Goal: Information Seeking & Learning: Learn about a topic

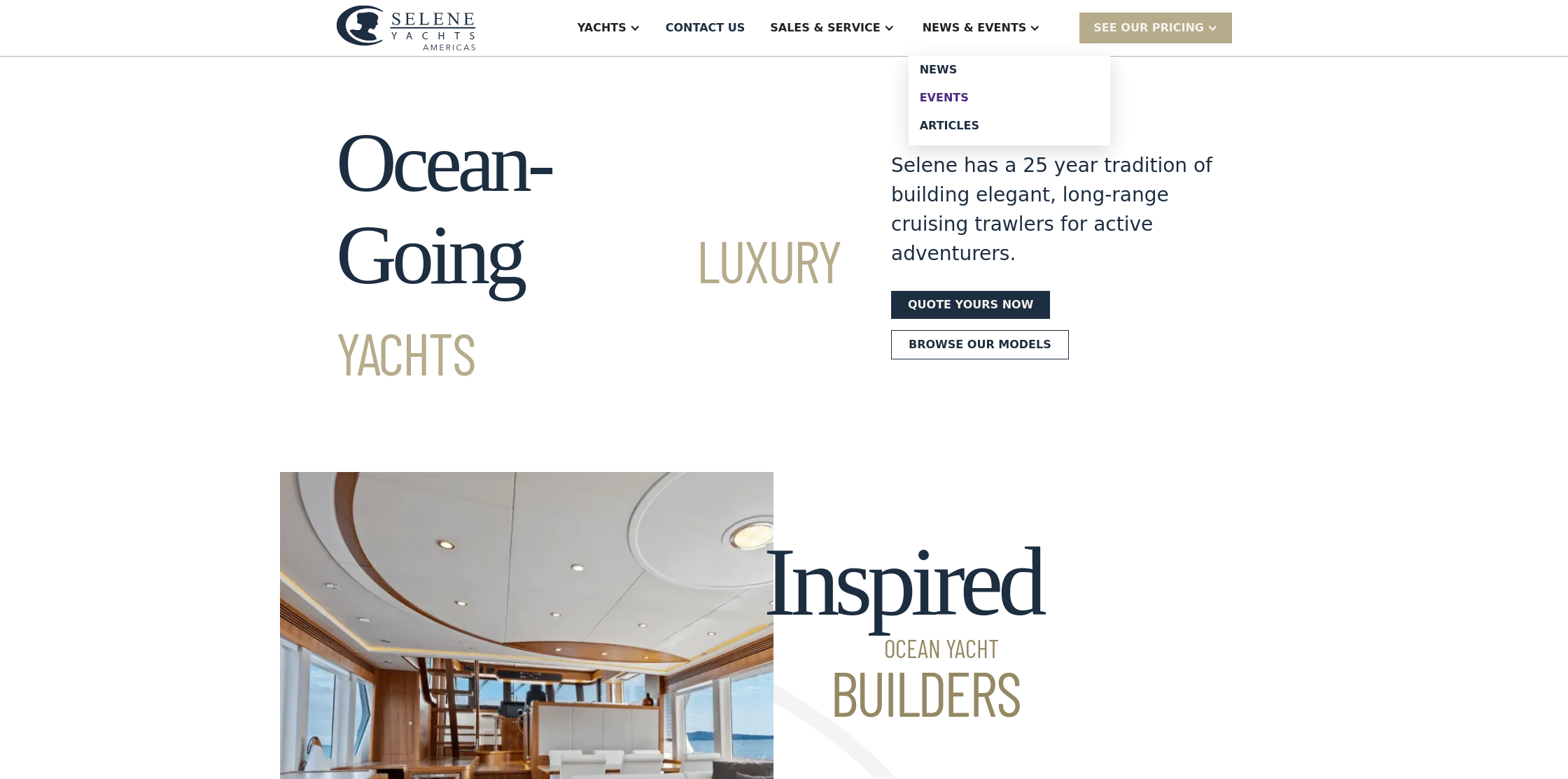
click at [974, 94] on div "Events" at bounding box center [1009, 98] width 179 height 12
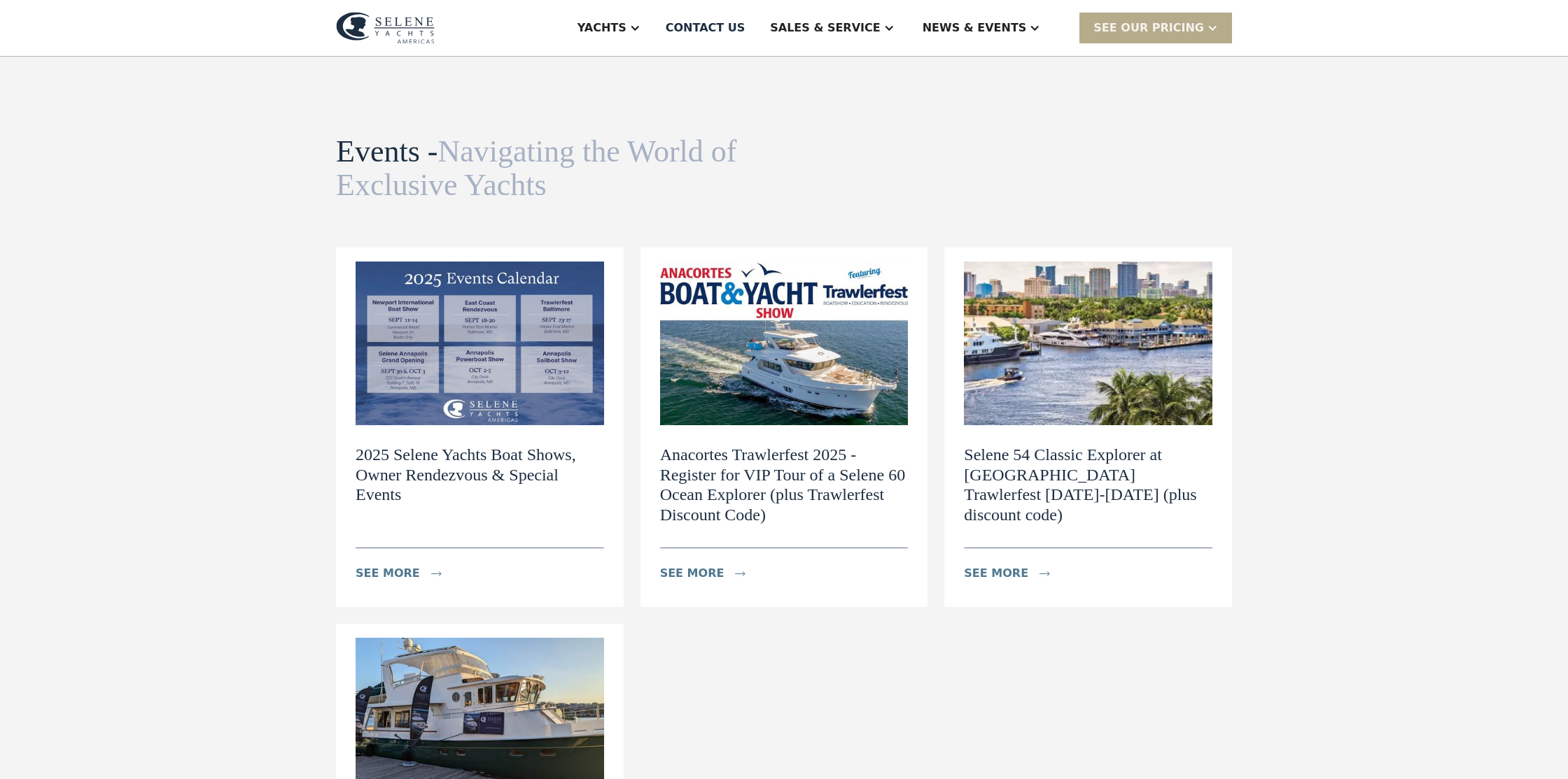
click at [458, 332] on img at bounding box center [479, 344] width 248 height 164
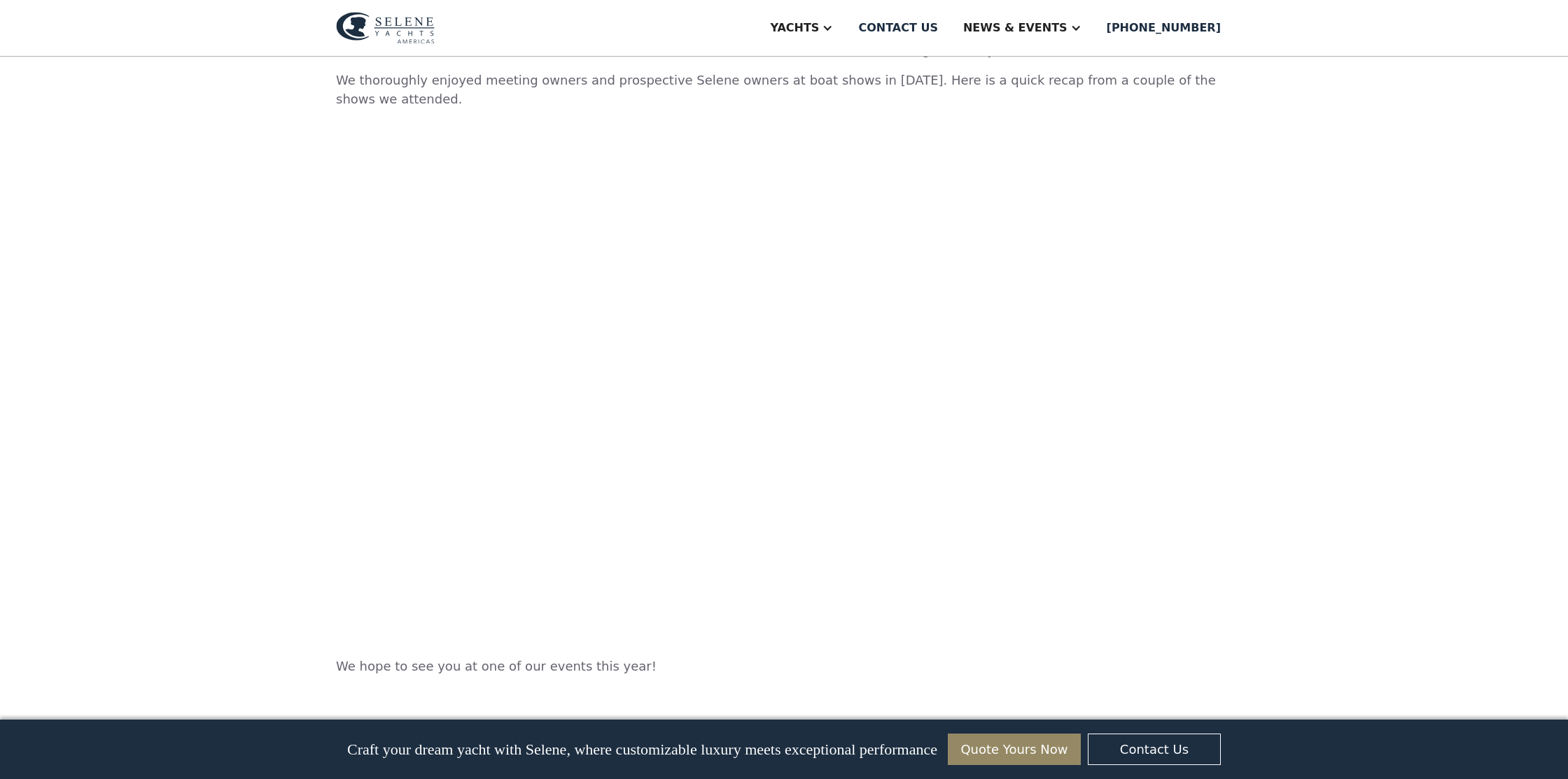
scroll to position [1621, 0]
